Goal: Task Accomplishment & Management: Manage account settings

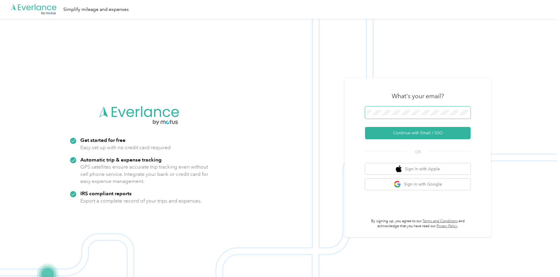
click at [397, 108] on span at bounding box center [418, 112] width 106 height 12
click at [403, 132] on button "Continue with Email / SSO" at bounding box center [418, 133] width 106 height 12
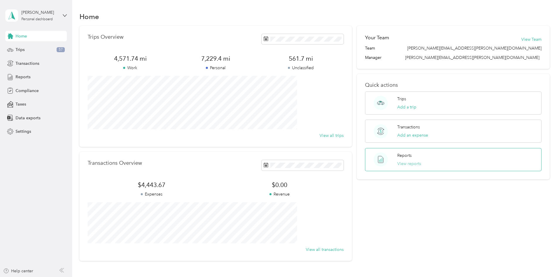
click at [397, 162] on button "View reports" at bounding box center [409, 164] width 24 height 6
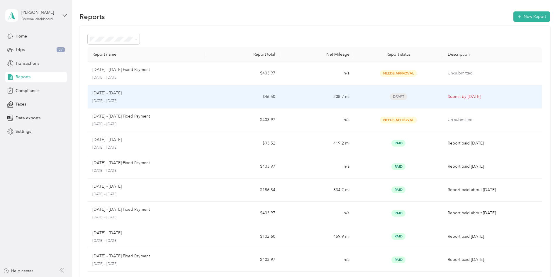
click at [172, 92] on div "[DATE] - [DATE]" at bounding box center [146, 93] width 109 height 6
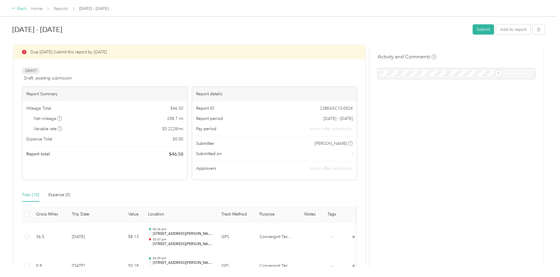
click at [27, 9] on div "Back" at bounding box center [19, 8] width 15 height 7
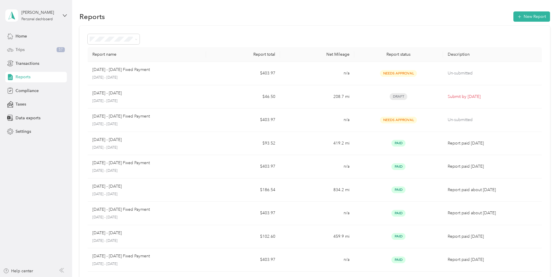
click at [32, 49] on div "Trips 57" at bounding box center [36, 50] width 62 height 11
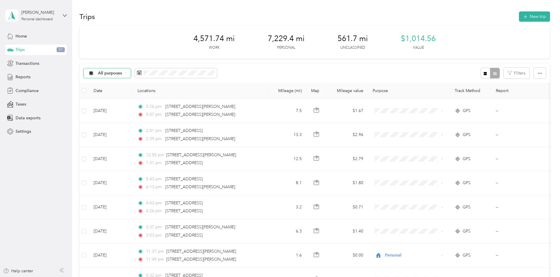
click at [122, 74] on span "All purposes" at bounding box center [110, 73] width 24 height 4
click at [196, 68] on div "All purposes Filters" at bounding box center [314, 73] width 471 height 19
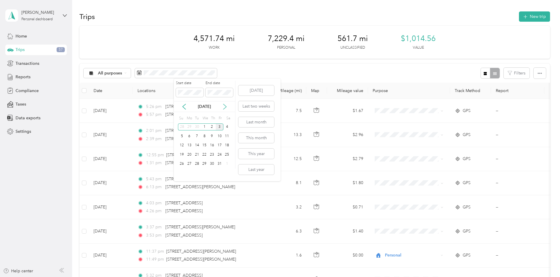
click at [226, 106] on icon at bounding box center [224, 106] width 3 height 5
click at [259, 140] on button "This month" at bounding box center [256, 138] width 36 height 10
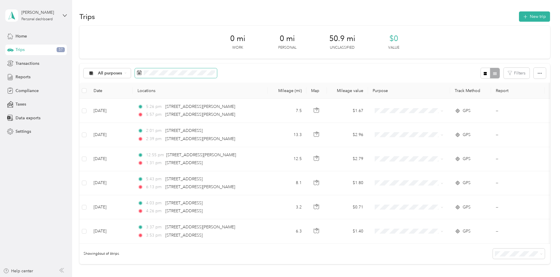
click at [215, 69] on span at bounding box center [176, 73] width 82 height 10
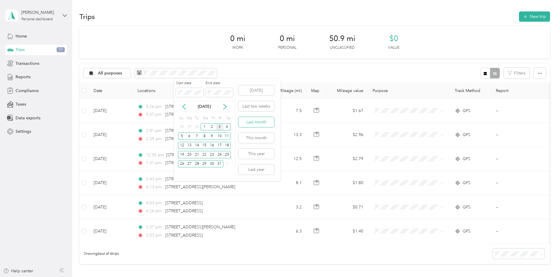
click at [257, 120] on button "Last month" at bounding box center [256, 122] width 36 height 10
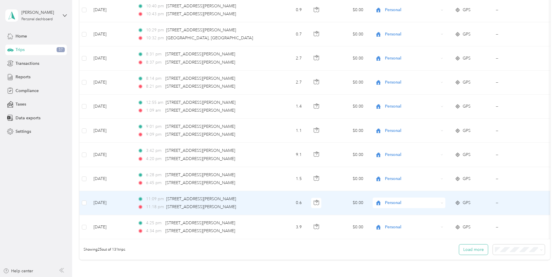
scroll to position [531, 0]
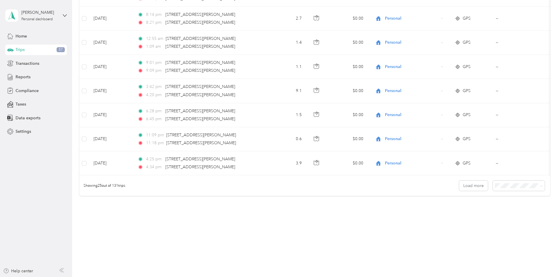
click at [471, 214] on span "100 per load" at bounding box center [468, 216] width 24 height 5
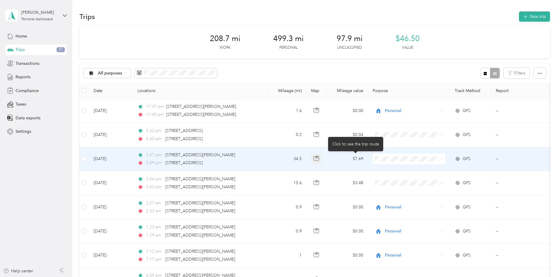
click at [319, 159] on icon "button" at bounding box center [316, 158] width 5 height 5
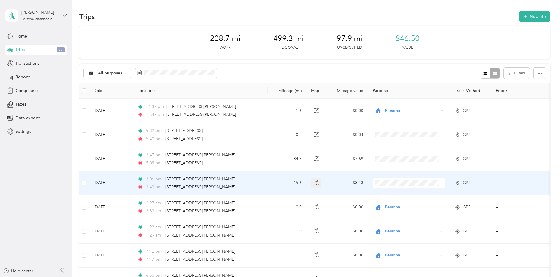
click at [319, 180] on icon "button" at bounding box center [316, 182] width 5 height 5
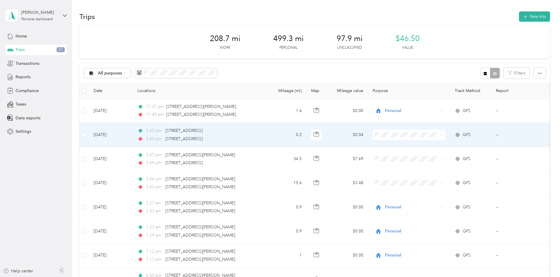
click at [89, 132] on td at bounding box center [83, 135] width 9 height 24
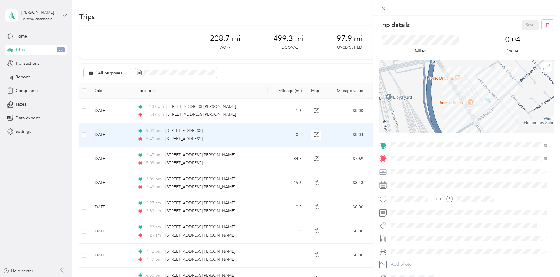
click at [124, 133] on div "Trip details Save This trip cannot be edited because it is either under review,…" at bounding box center [280, 138] width 560 height 277
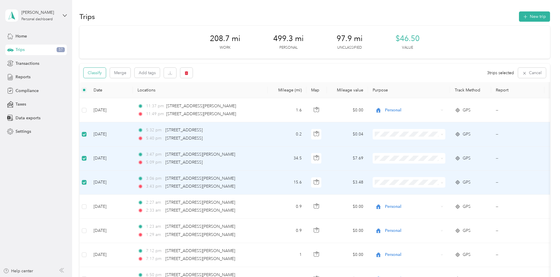
click at [106, 71] on button "Classify" at bounding box center [95, 73] width 22 height 10
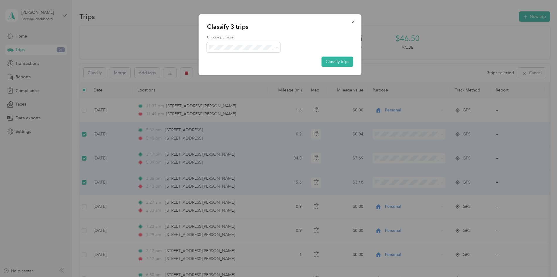
click at [233, 66] on span "Personal" at bounding box center [248, 67] width 55 height 6
click at [334, 65] on button "Classify trips" at bounding box center [338, 62] width 32 height 10
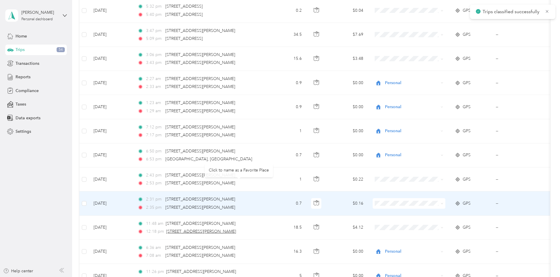
scroll to position [176, 0]
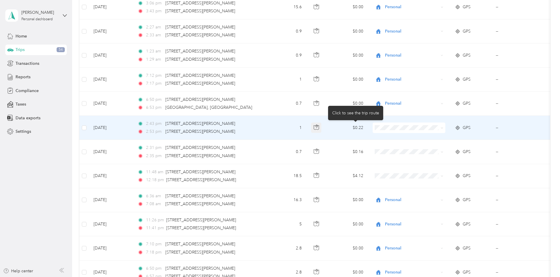
click at [319, 127] on icon "button" at bounding box center [316, 127] width 5 height 5
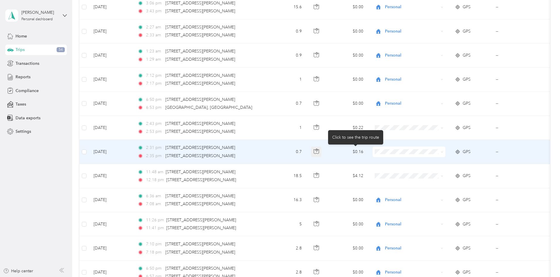
click at [319, 152] on icon "button" at bounding box center [316, 151] width 5 height 5
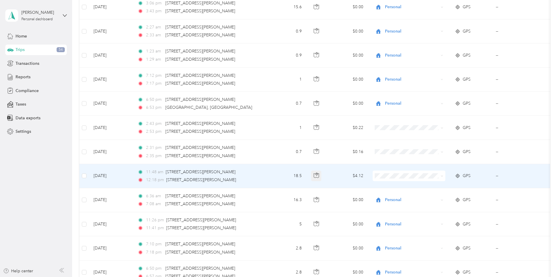
click at [319, 175] on icon "button" at bounding box center [316, 175] width 5 height 5
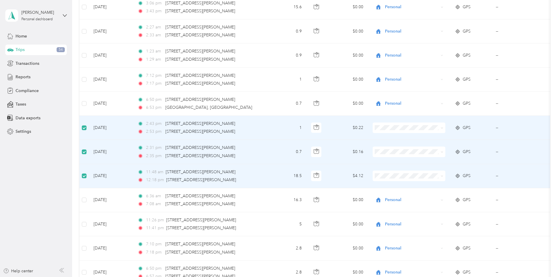
scroll to position [0, 0]
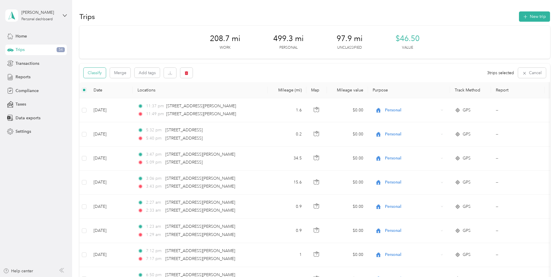
click at [106, 69] on button "Classify" at bounding box center [95, 73] width 22 height 10
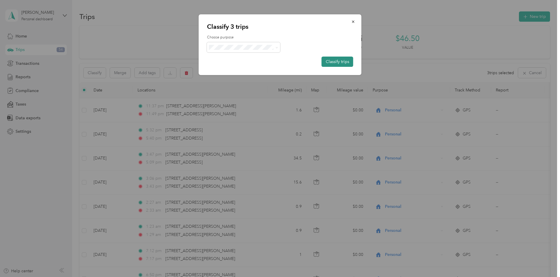
click at [337, 60] on button "Classify trips" at bounding box center [338, 62] width 32 height 10
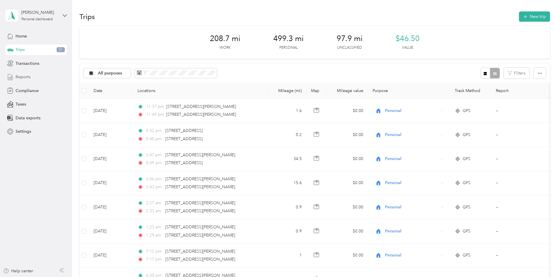
click at [21, 80] on span "Reports" at bounding box center [23, 77] width 15 height 6
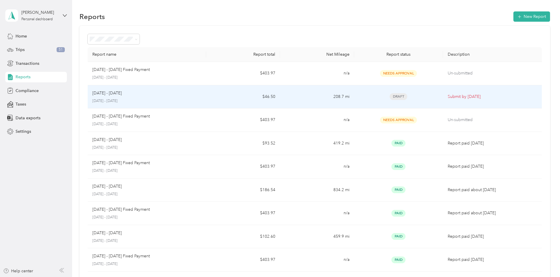
click at [443, 102] on td "Submit by [DATE]" at bounding box center [492, 96] width 99 height 23
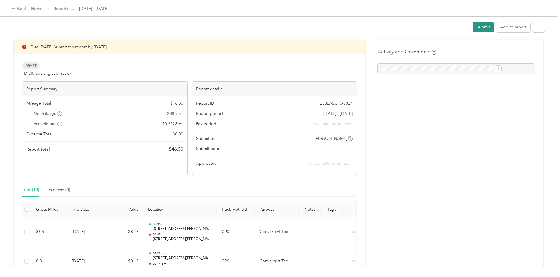
click at [473, 29] on button "Submit" at bounding box center [483, 27] width 21 height 10
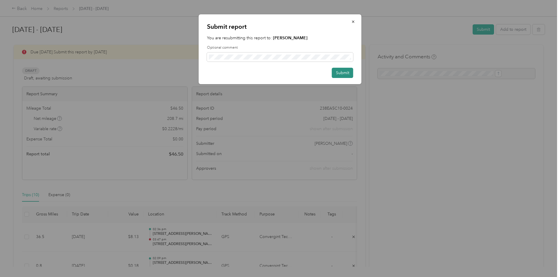
click at [340, 73] on button "Submit" at bounding box center [342, 73] width 21 height 10
